Goal: Task Accomplishment & Management: Complete application form

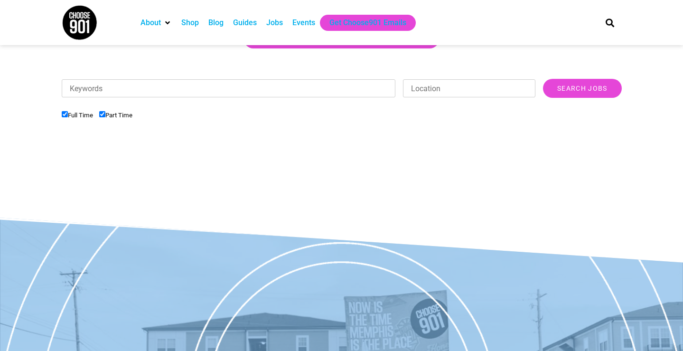
scroll to position [285, 0]
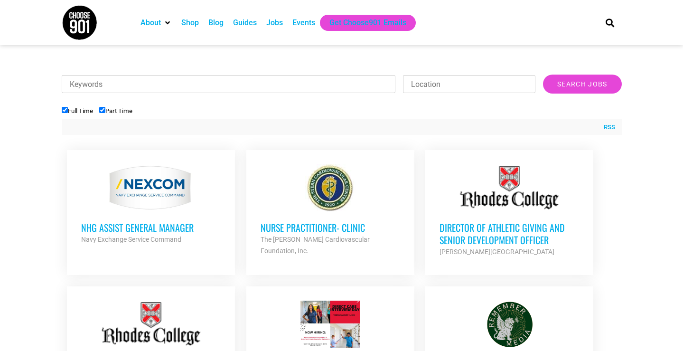
click at [279, 25] on div "Jobs" at bounding box center [274, 22] width 17 height 11
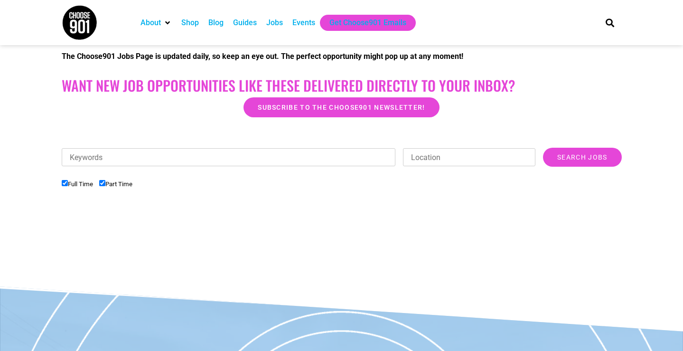
scroll to position [229, 0]
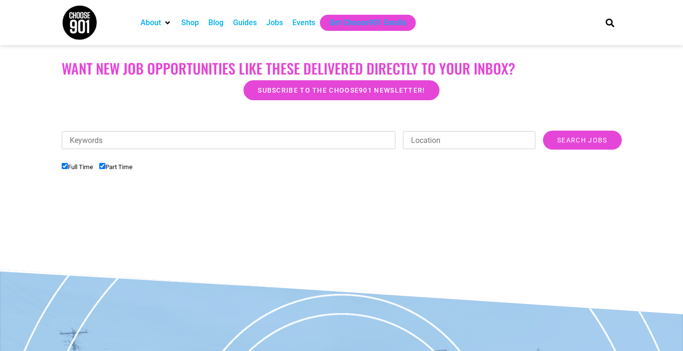
click at [105, 166] on input "Part Time" at bounding box center [102, 166] width 6 height 6
checkbox input "false"
click at [607, 142] on input "Search Jobs" at bounding box center [582, 140] width 78 height 19
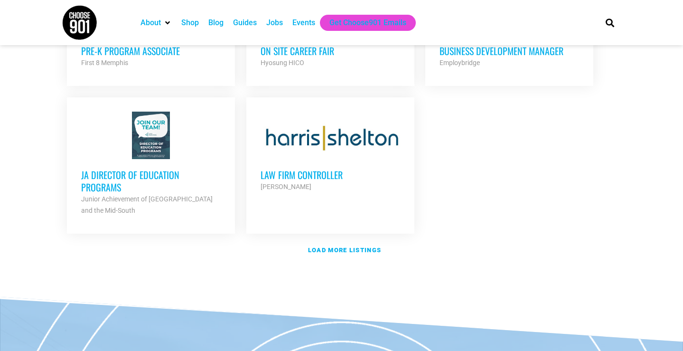
scroll to position [1115, 0]
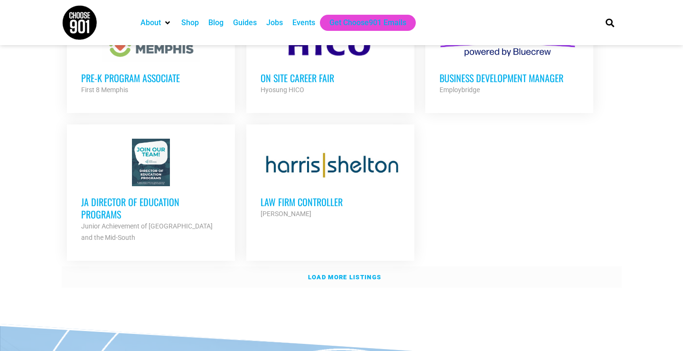
click at [355, 276] on strong "Load more listings" at bounding box center [344, 276] width 73 height 7
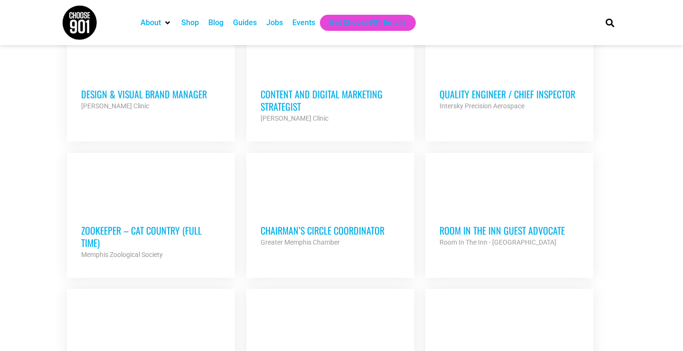
scroll to position [1803, 0]
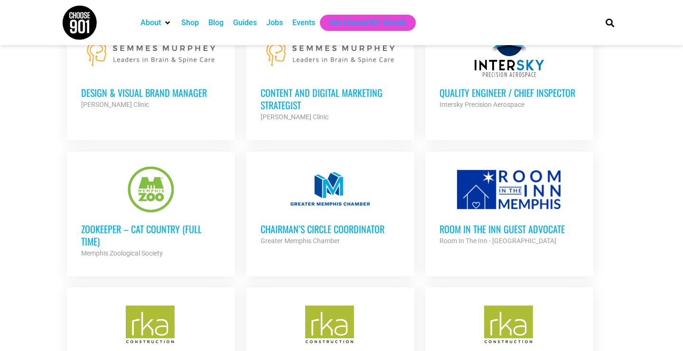
click at [301, 223] on h3 "Chairman’s Circle Coordinator" at bounding box center [331, 229] width 140 height 12
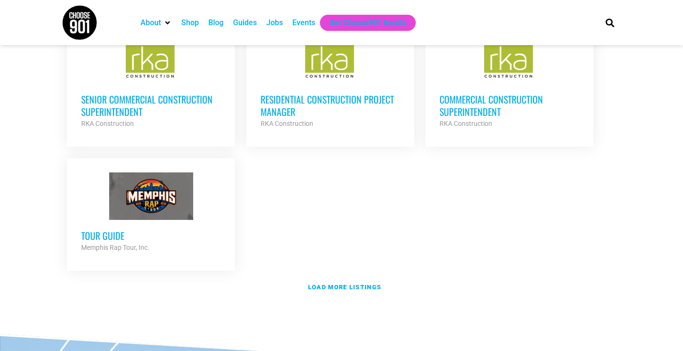
scroll to position [2072, 0]
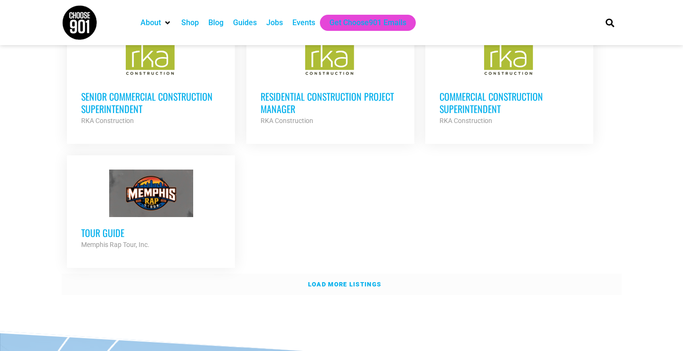
click at [372, 281] on strong "Load more listings" at bounding box center [344, 284] width 73 height 7
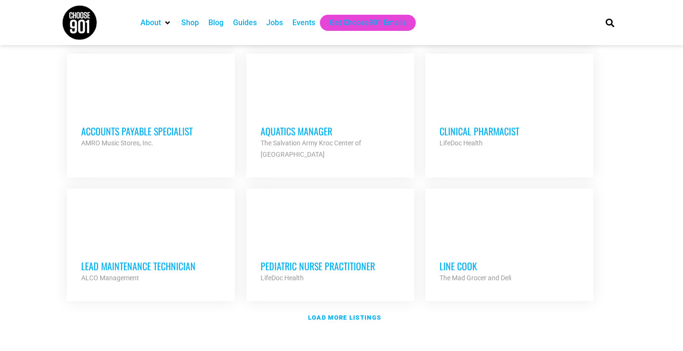
scroll to position [2881, 0]
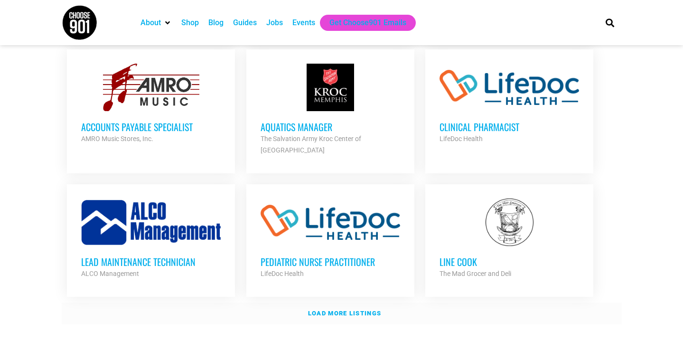
click at [356, 309] on strong "Load more listings" at bounding box center [344, 312] width 73 height 7
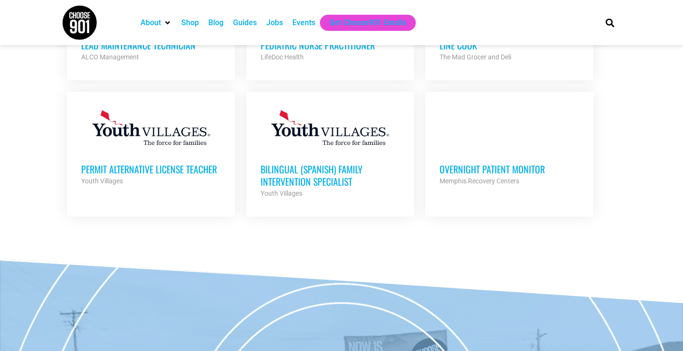
scroll to position [3136, 0]
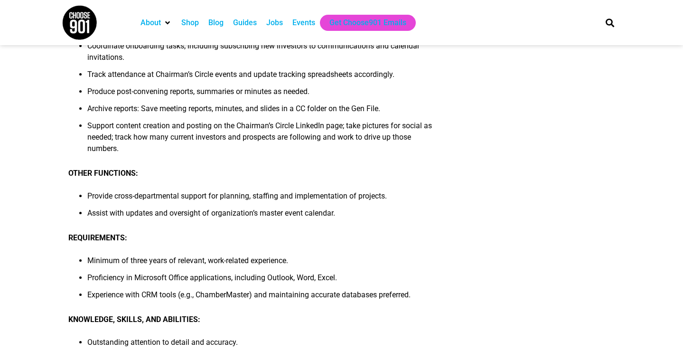
scroll to position [365, 0]
